Goal: Task Accomplishment & Management: Manage account settings

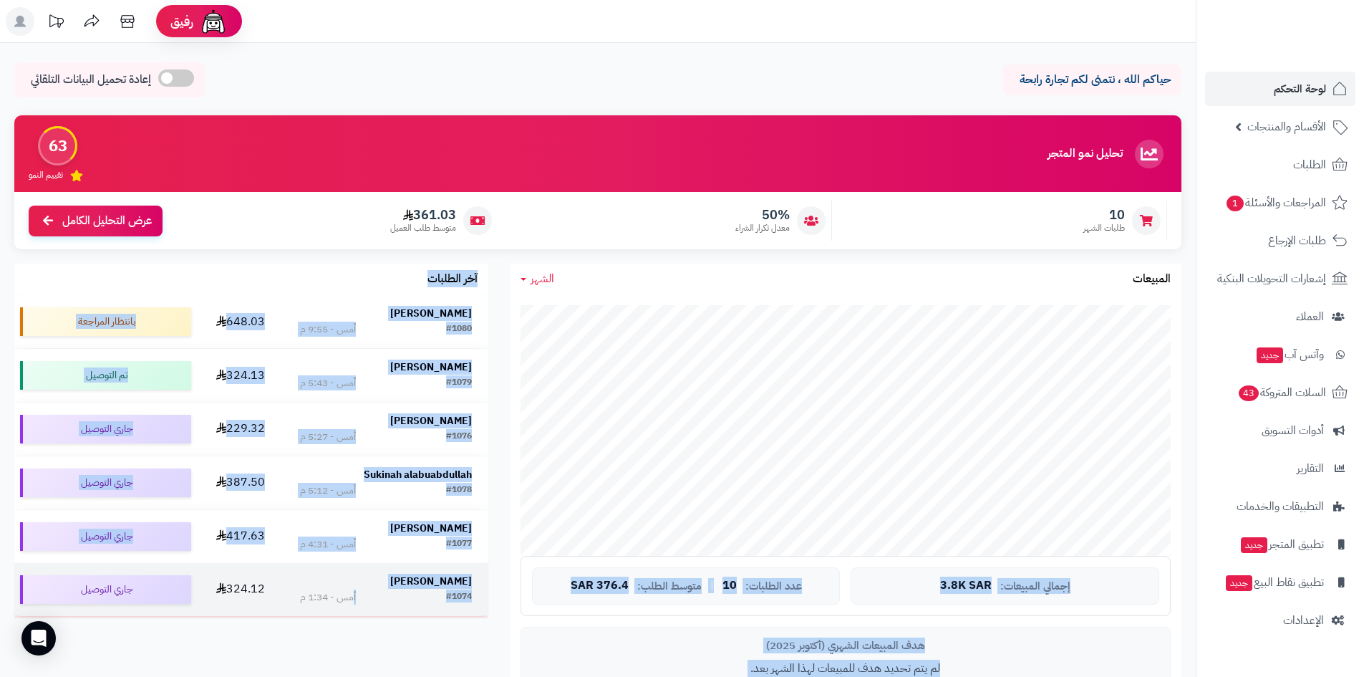
drag, startPoint x: 1010, startPoint y: 294, endPoint x: 354, endPoint y: 603, distance: 725.9
click at [354, 603] on div "تحليل نمو المتجر مرحلة النمو 63 تقييم النمو 10 طلبات الشهر 50% معدل تكرار الشرا…" at bounding box center [598, 438] width 1189 height 647
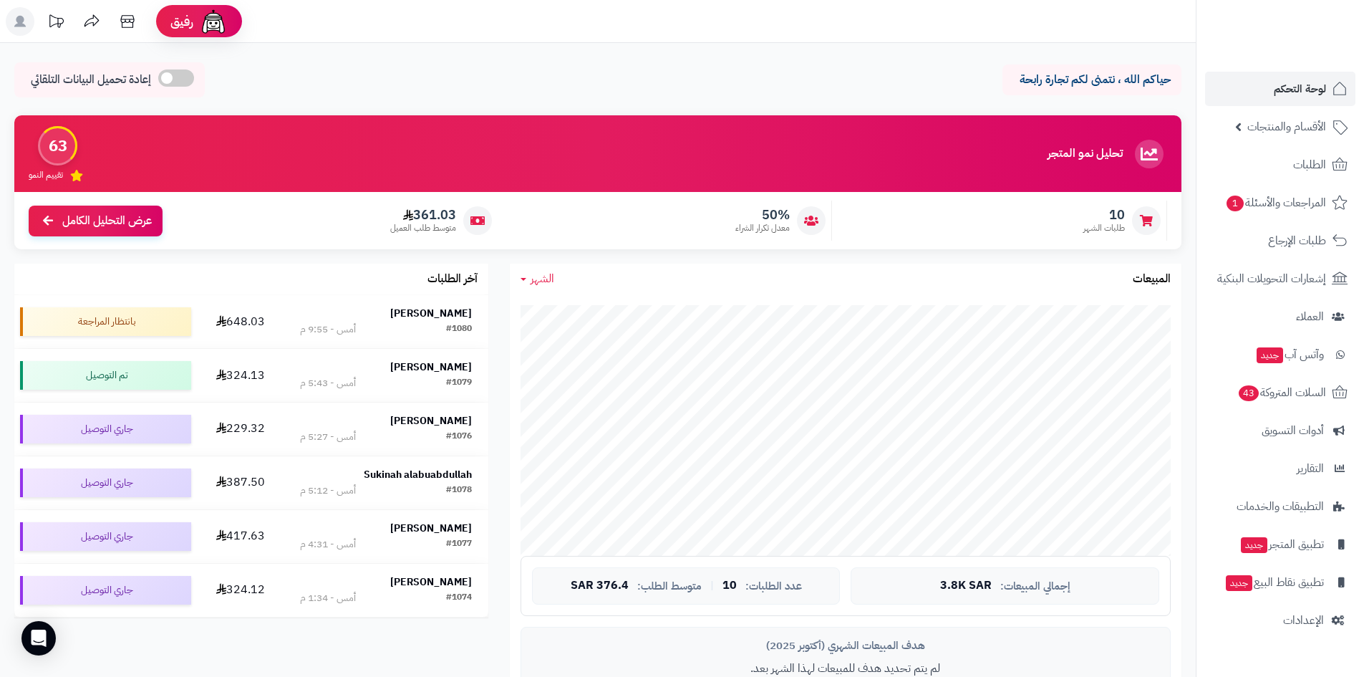
click at [370, 650] on div "تحليل نمو المتجر مرحلة النمو 63 تقييم النمو 10 طلبات الشهر 50% معدل تكرار الشرا…" at bounding box center [598, 438] width 1189 height 647
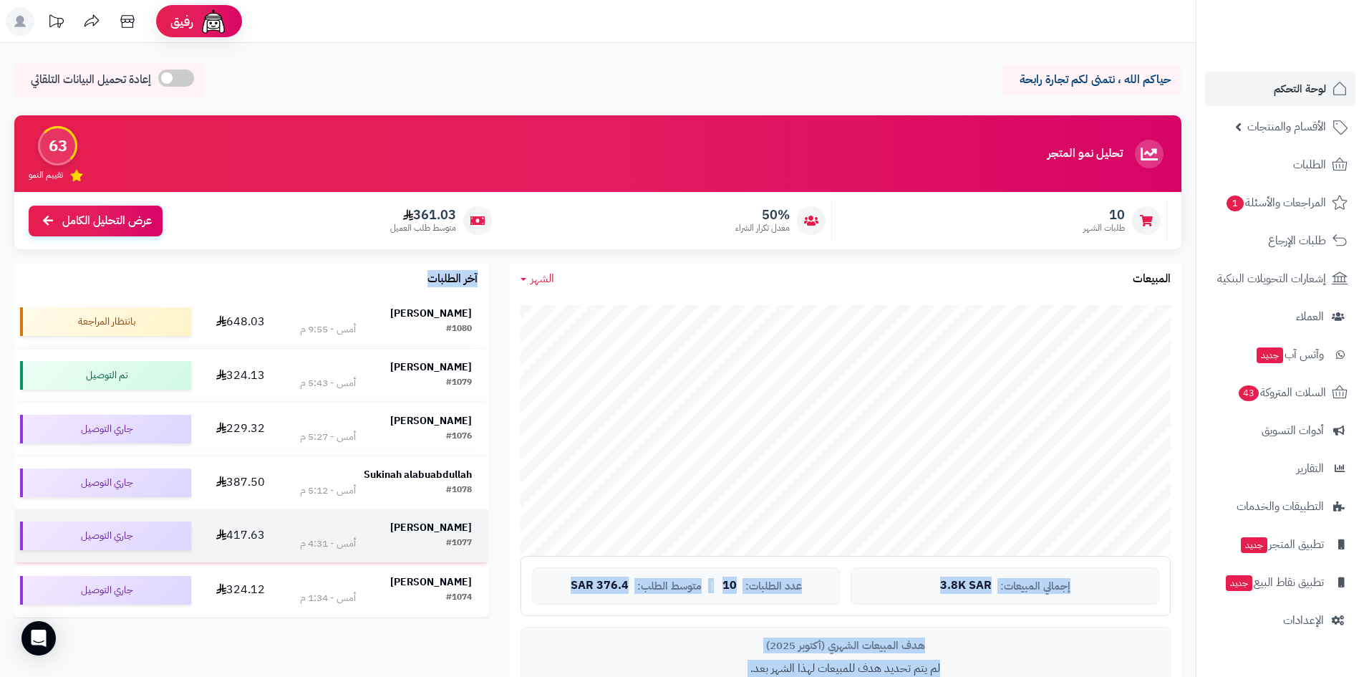
click at [715, 339] on div "تحليل نمو المتجر مرحلة النمو 63 تقييم النمو 10 طلبات الشهر 50% معدل تكرار الشرا…" at bounding box center [598, 438] width 1189 height 647
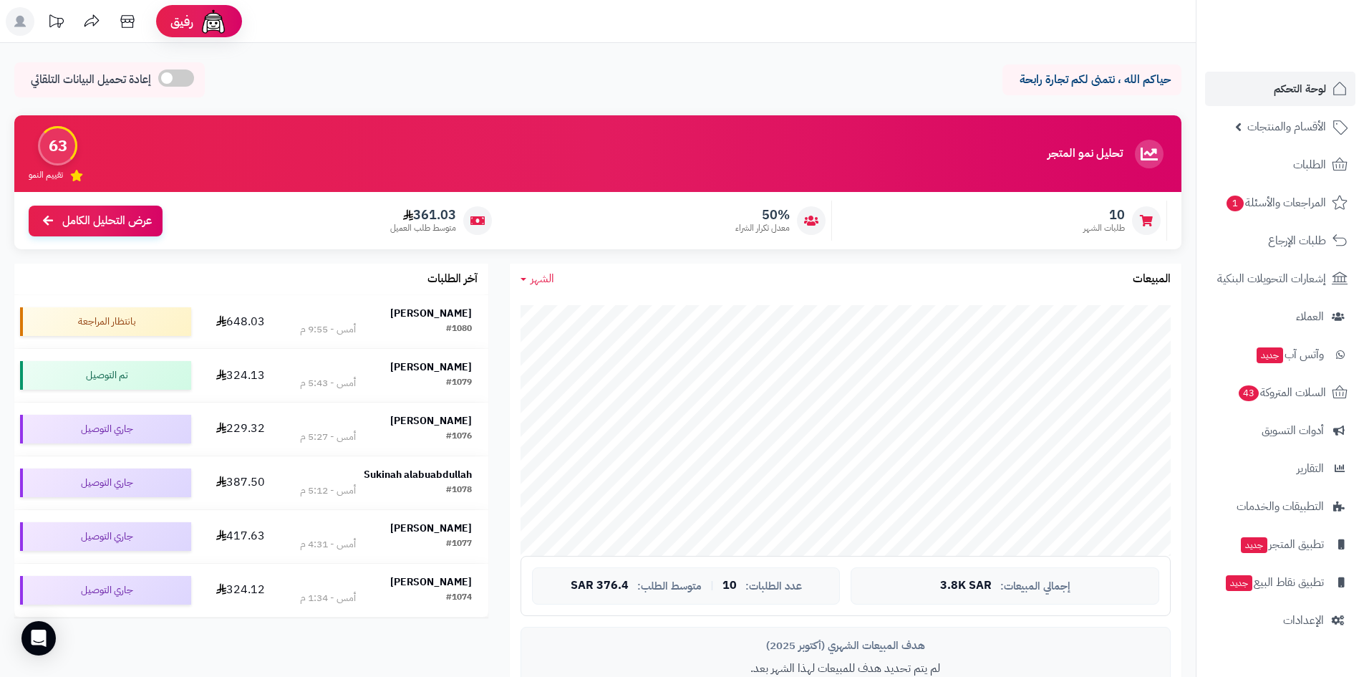
click at [867, 165] on div "تحليل نمو المتجر مرحلة النمو 63 تقييم النمو" at bounding box center [597, 153] width 1167 height 77
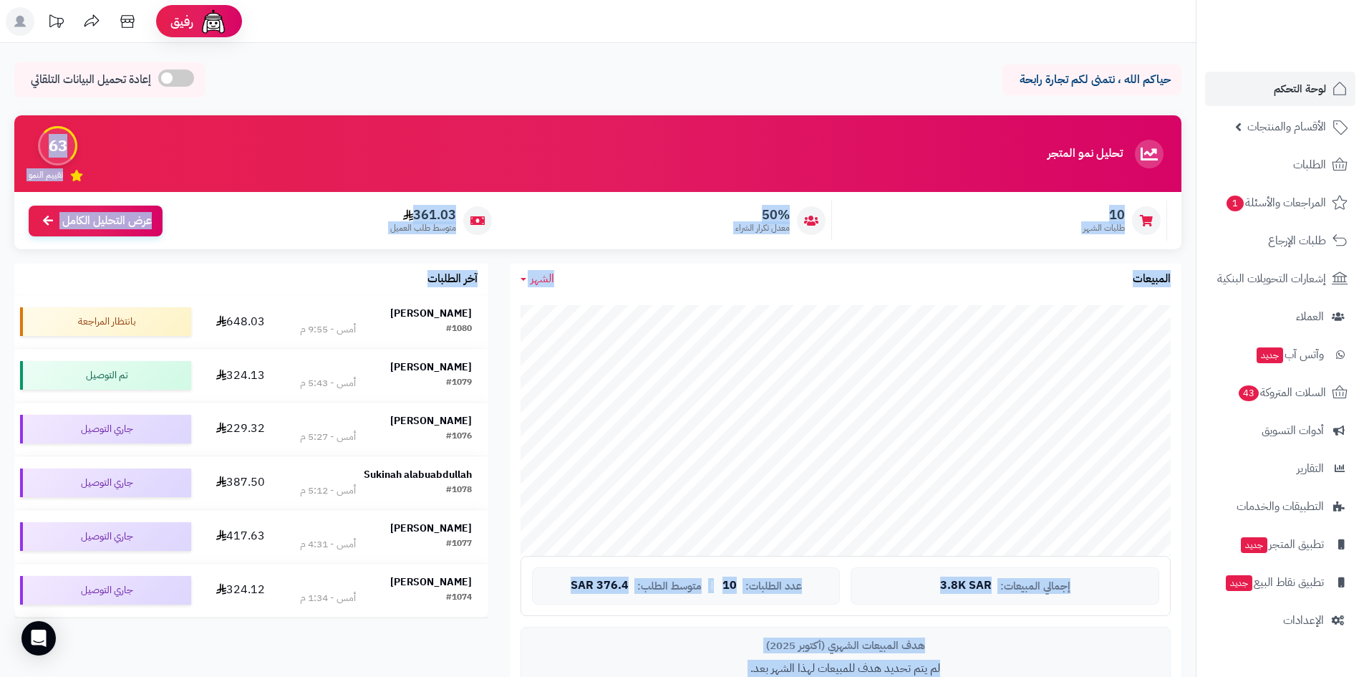
drag, startPoint x: 807, startPoint y: 280, endPoint x: 300, endPoint y: 647, distance: 626.1
click at [300, 647] on div "تحليل نمو المتجر مرحلة النمو 63 تقييم النمو 10 طلبات الشهر 50% معدل تكرار الشرا…" at bounding box center [598, 438] width 1189 height 647
click at [308, 642] on div "تحليل نمو المتجر مرحلة النمو 63 تقييم النمو 10 طلبات الشهر 50% معدل تكرار الشرا…" at bounding box center [598, 438] width 1189 height 647
click at [1190, 281] on div "الشهر [DATE] الأسبوع الشهر السنة المبيعات جاري التحميل... إجمالي المبيعات: 3.8K…" at bounding box center [845, 513] width 693 height 498
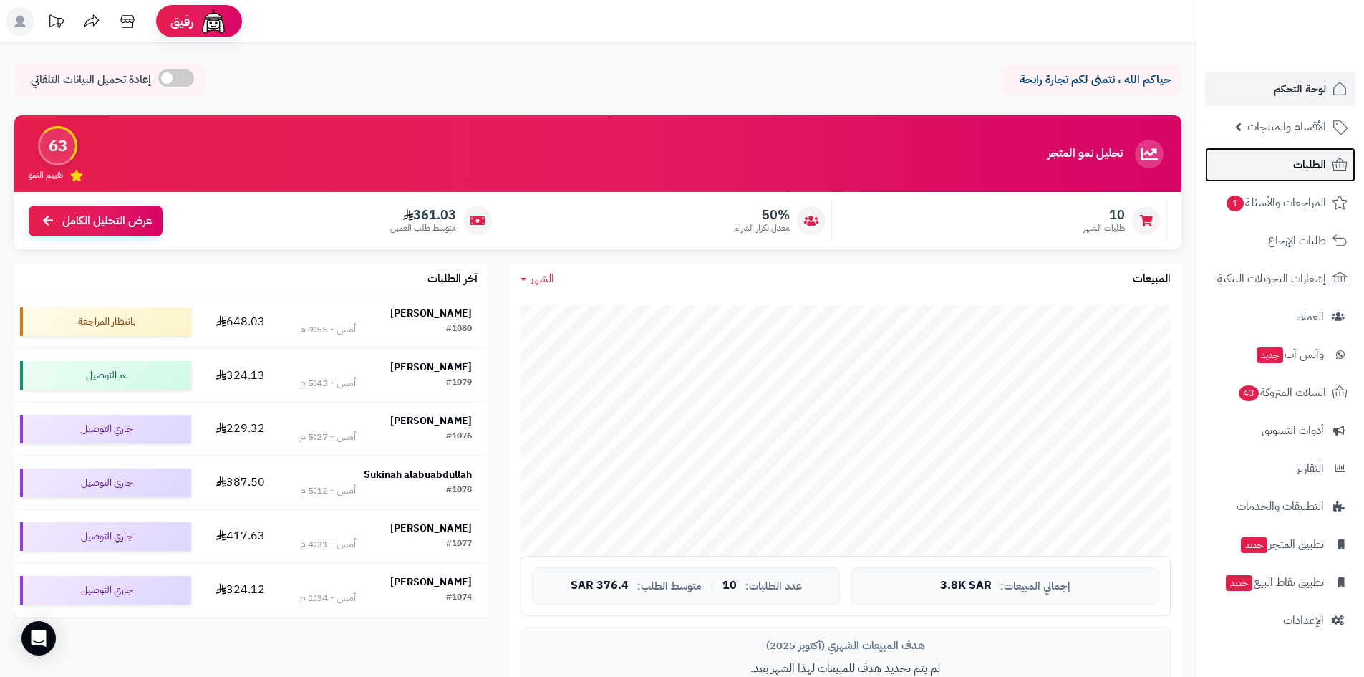
click at [1325, 150] on link "الطلبات" at bounding box center [1280, 165] width 150 height 34
